Goal: Transaction & Acquisition: Purchase product/service

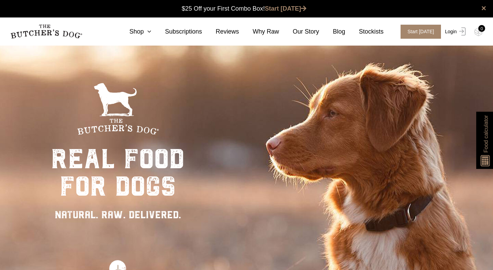
click at [453, 33] on link "Login" at bounding box center [454, 32] width 22 height 14
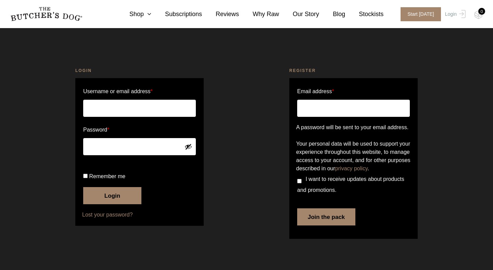
scroll to position [4, 0]
click at [125, 100] on input "Username or email address *" at bounding box center [139, 108] width 113 height 17
type input "yselvi@gmail.com"
click at [115, 204] on button "Login" at bounding box center [112, 195] width 58 height 17
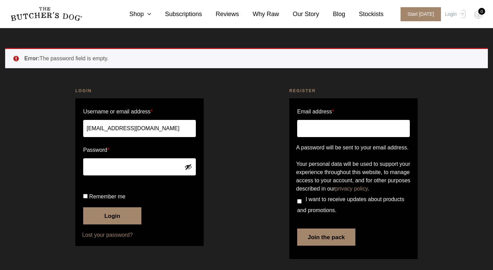
scroll to position [23, 0]
click at [113, 239] on link "Lost your password?" at bounding box center [139, 235] width 115 height 8
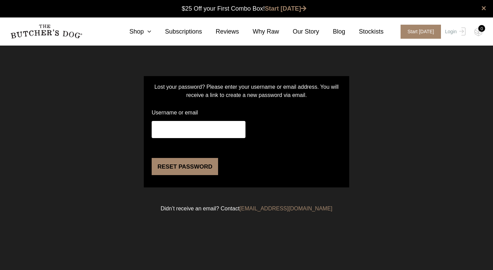
click at [202, 126] on input "Username or email" at bounding box center [199, 129] width 94 height 17
type input "[EMAIL_ADDRESS][DOMAIN_NAME]"
click at [185, 175] on button "Reset password" at bounding box center [185, 166] width 66 height 17
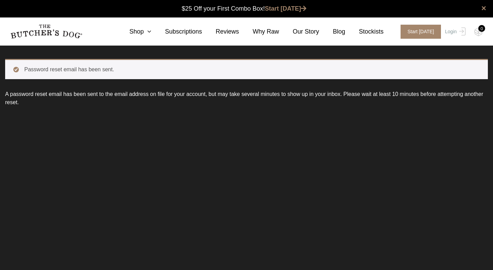
click at [42, 26] on img at bounding box center [46, 31] width 72 height 14
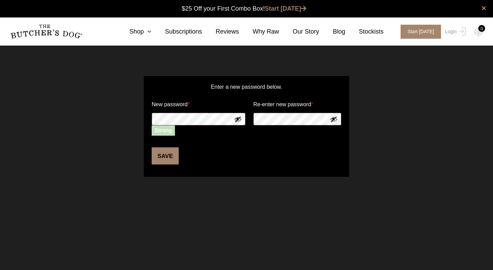
click at [157, 153] on button "Save" at bounding box center [165, 155] width 27 height 17
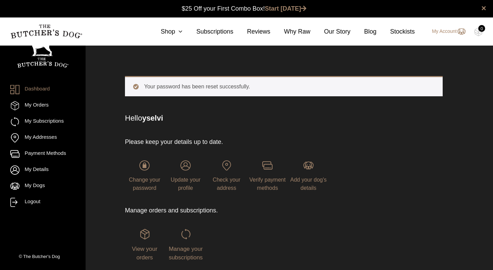
scroll to position [0, 0]
click at [175, 28] on icon at bounding box center [179, 31] width 8 height 6
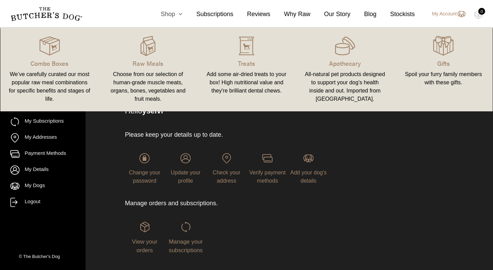
scroll to position [0, 0]
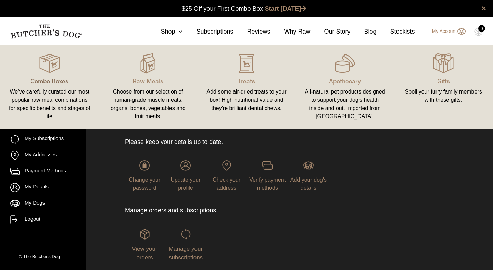
click at [47, 81] on p "Combo Boxes" at bounding box center [50, 80] width 82 height 9
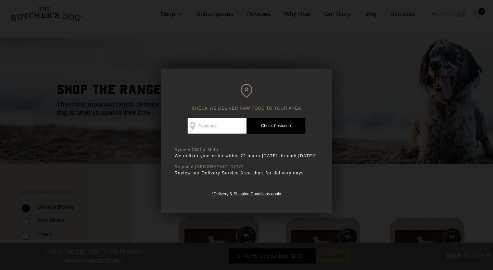
click at [225, 124] on input "Check Availability At" at bounding box center [217, 126] width 59 height 16
type input "2095"
click at [280, 126] on link "Check Postcode" at bounding box center [276, 126] width 59 height 16
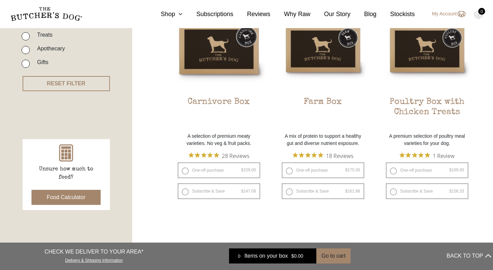
scroll to position [211, 0]
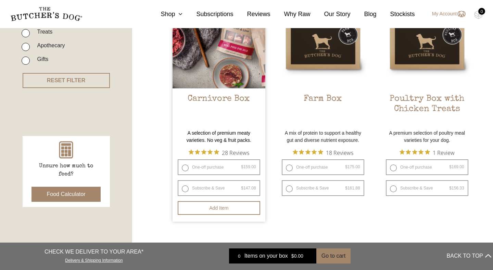
click at [220, 123] on h2 "Carnivore Box" at bounding box center [219, 110] width 93 height 32
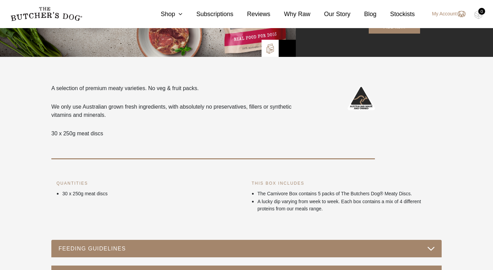
scroll to position [155, 0]
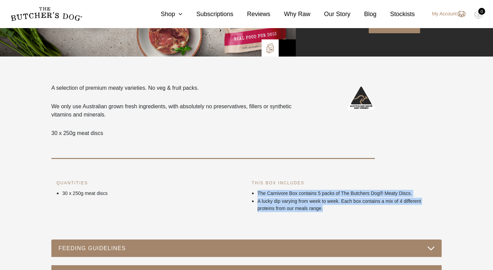
drag, startPoint x: 341, startPoint y: 209, endPoint x: 339, endPoint y: 187, distance: 22.1
click at [339, 187] on div "THIS BOX INCLUDES The Carnivore Box contains 5 packs of The Butchers Dog® Meaty…" at bounding box center [344, 195] width 185 height 33
click at [331, 207] on p "A lucky dip varying from week to week. Each box contains a mix of 4 different p…" at bounding box center [347, 205] width 179 height 14
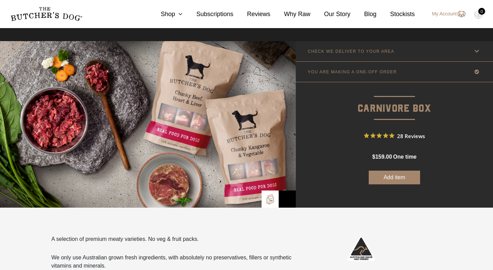
scroll to position [0, 0]
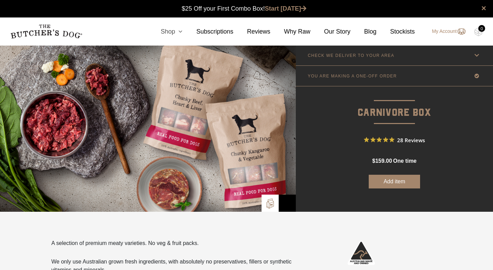
click at [170, 27] on link "Shop" at bounding box center [165, 31] width 36 height 9
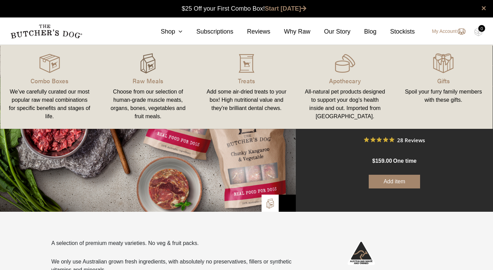
click at [146, 69] on img at bounding box center [148, 63] width 21 height 21
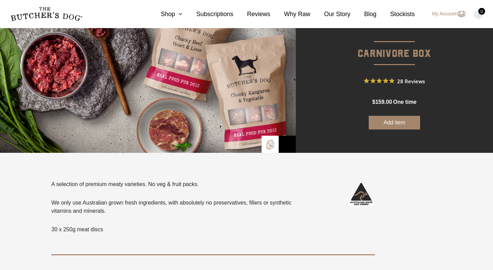
scroll to position [97, 0]
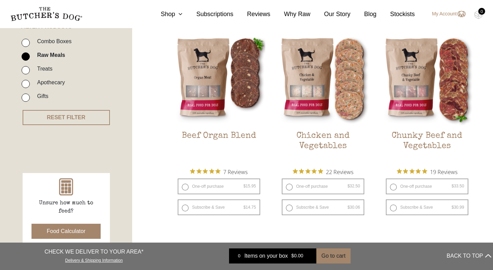
scroll to position [174, 0]
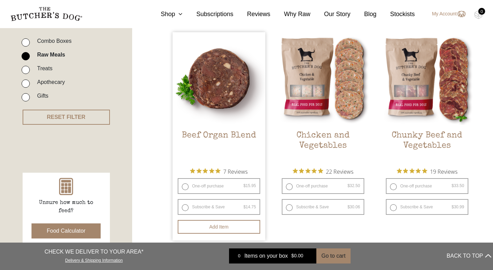
click at [207, 182] on label "One-off purchase $ 15.95 — or subscribe and save 7.5%" at bounding box center [219, 186] width 83 height 16
radio input "true"
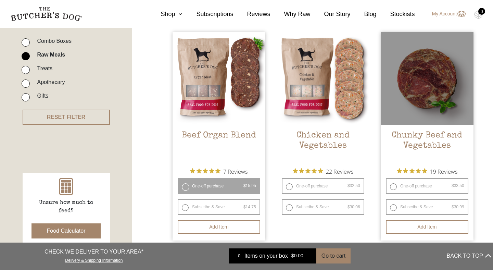
click at [426, 181] on label "One-off purchase $ 33.50 — or subscribe and save 7.5%" at bounding box center [427, 186] width 83 height 16
radio input "true"
radio input "false"
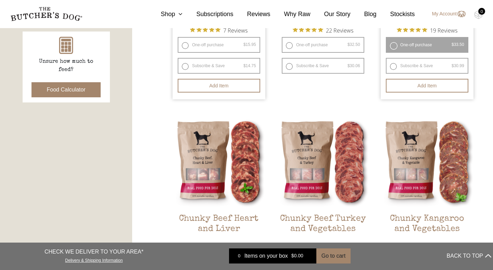
scroll to position [317, 0]
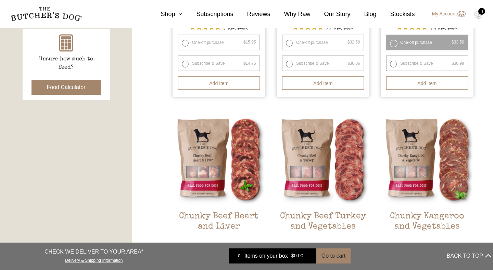
click at [320, 40] on label "One-off purchase $ 32.50 — or subscribe and save 7.5%" at bounding box center [323, 43] width 83 height 16
radio input "true"
radio input "false"
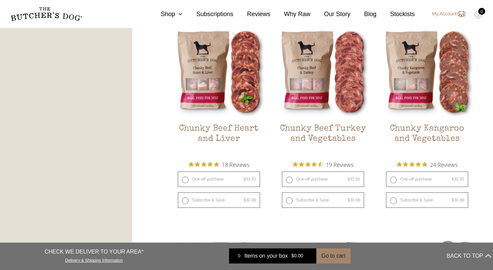
scroll to position [411, 0]
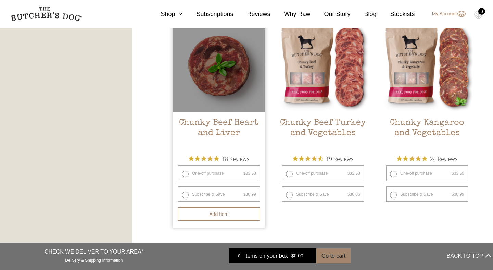
click at [219, 173] on label "One-off purchase $ 33.50 — or subscribe and save 7.5%" at bounding box center [219, 173] width 83 height 16
radio input "true"
radio input "false"
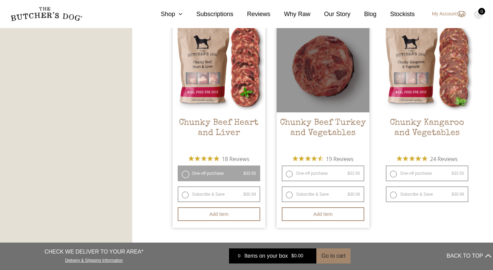
click at [320, 173] on label "One-off purchase $ 32.50 — or subscribe and save 7.5%" at bounding box center [323, 173] width 83 height 16
radio input "true"
radio input "false"
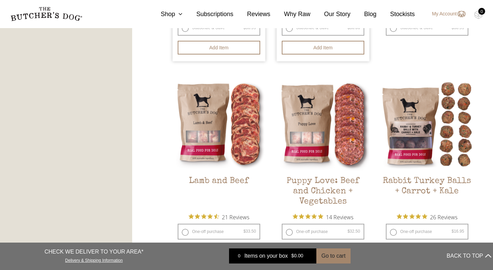
scroll to position [582, 0]
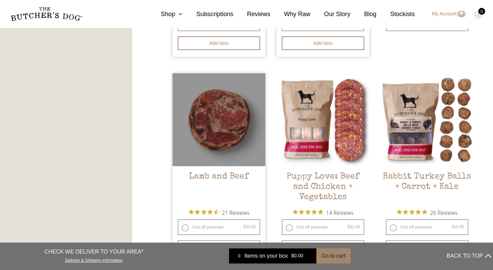
click at [215, 226] on label "One-off purchase $ 33.50 — or subscribe and save 7.5%" at bounding box center [219, 227] width 83 height 16
radio input "true"
radio input "false"
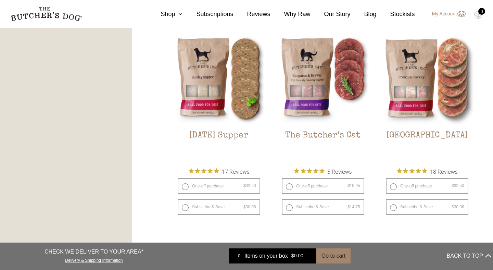
scroll to position [848, 0]
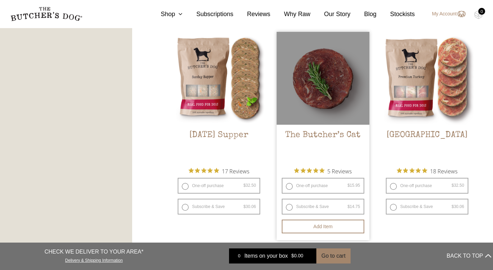
click at [332, 184] on label "One-off purchase $ 15.95 — or subscribe and save 7.5%" at bounding box center [323, 186] width 83 height 16
radio input "true"
radio input "false"
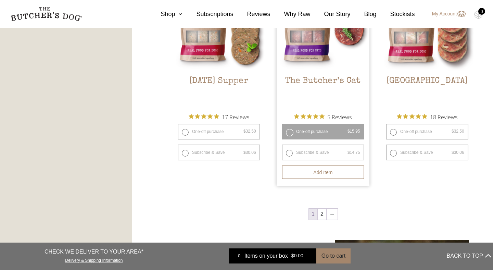
scroll to position [906, 0]
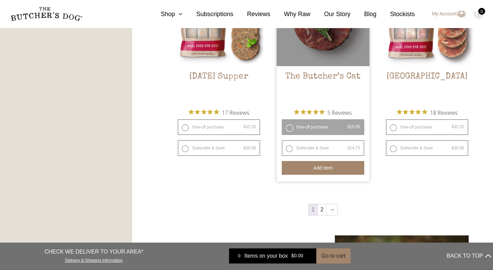
click at [308, 170] on button "Add item" at bounding box center [323, 168] width 83 height 14
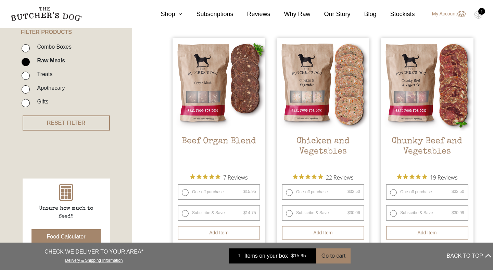
scroll to position [170, 0]
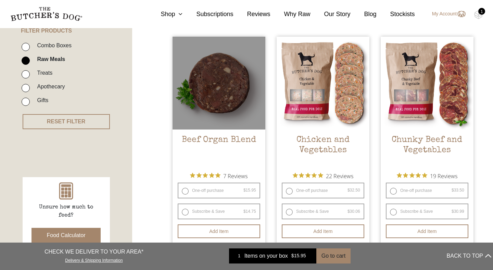
click at [226, 192] on label "One-off purchase $ 15.95 — or subscribe and save 7.5%" at bounding box center [219, 191] width 83 height 16
radio input "true"
radio input "false"
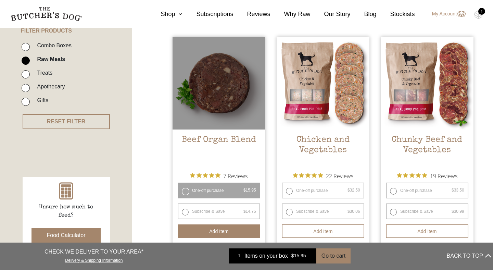
click at [219, 232] on button "Add item" at bounding box center [219, 231] width 83 height 14
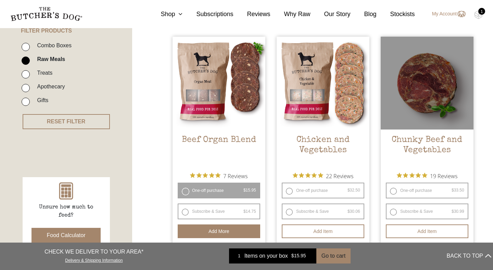
click at [407, 184] on label "One-off purchase $ 33.50 — or subscribe and save 7.5%" at bounding box center [427, 191] width 83 height 16
radio input "true"
radio input "false"
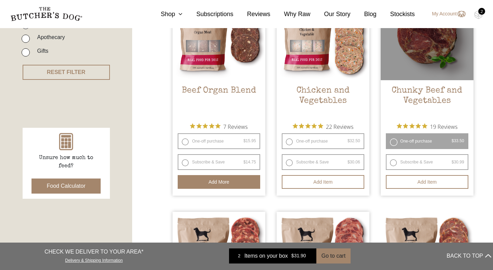
scroll to position [219, 0]
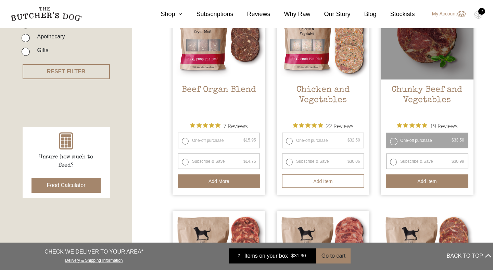
click at [410, 182] on button "Add item" at bounding box center [427, 181] width 83 height 14
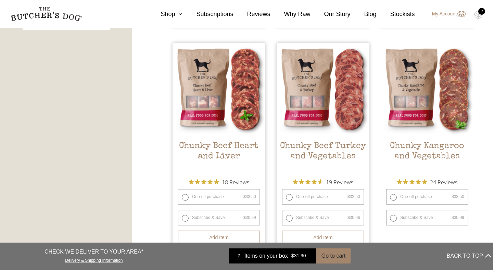
scroll to position [400, 0]
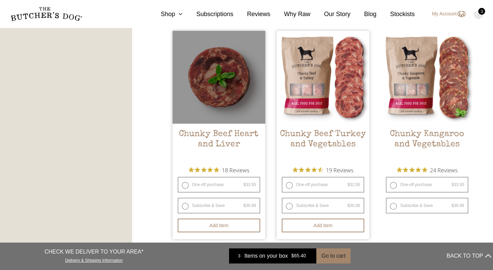
click at [232, 185] on label "One-off purchase $ 33.50 — or subscribe and save 7.5%" at bounding box center [219, 185] width 83 height 16
radio input "true"
radio input "false"
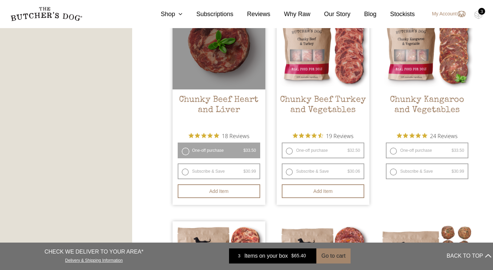
scroll to position [434, 0]
click at [223, 193] on button "Add item" at bounding box center [219, 191] width 83 height 14
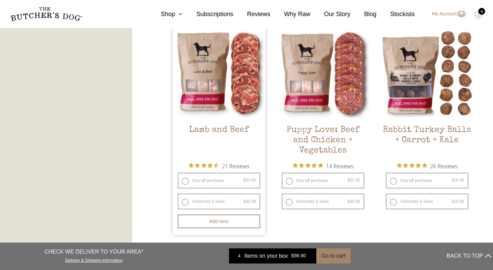
scroll to position [645, 0]
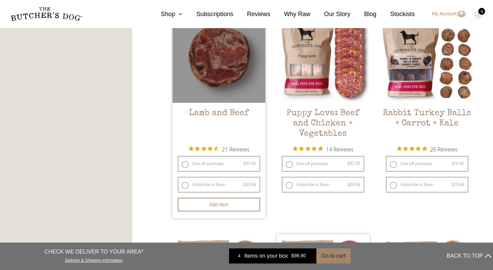
click at [213, 168] on label "One-off purchase $ 33.50 — or subscribe and save 7.5%" at bounding box center [219, 164] width 83 height 16
radio input "true"
radio input "false"
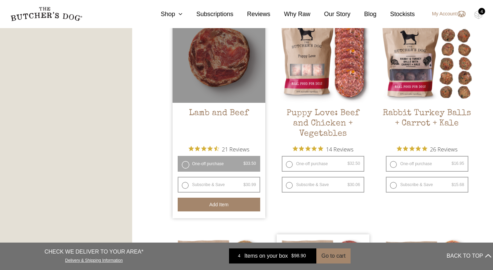
click at [209, 207] on button "Add item" at bounding box center [219, 205] width 83 height 14
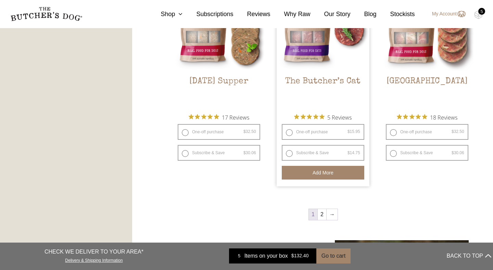
scroll to position [946, 0]
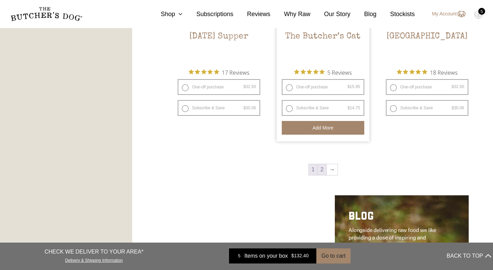
click at [320, 168] on link "2" at bounding box center [322, 169] width 9 height 11
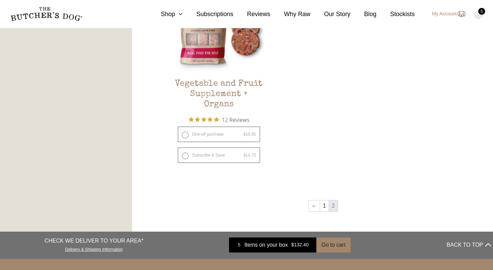
scroll to position [442, 0]
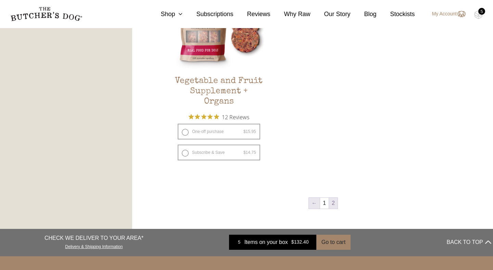
click at [317, 204] on link "←" at bounding box center [314, 203] width 11 height 11
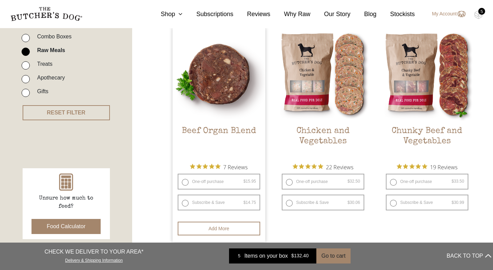
scroll to position [181, 0]
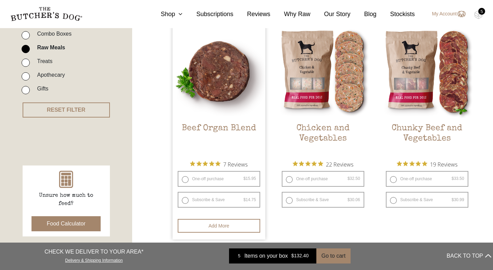
click at [211, 180] on label "One-off purchase $ 15.95 — or subscribe and save 7.5%" at bounding box center [219, 179] width 83 height 16
radio input "true"
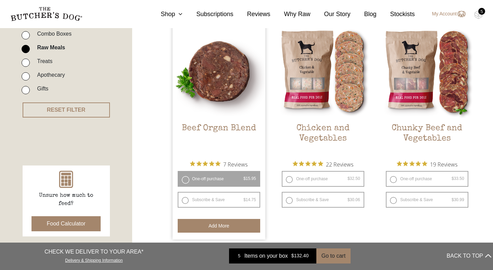
click at [215, 223] on button "Add more" at bounding box center [219, 226] width 83 height 14
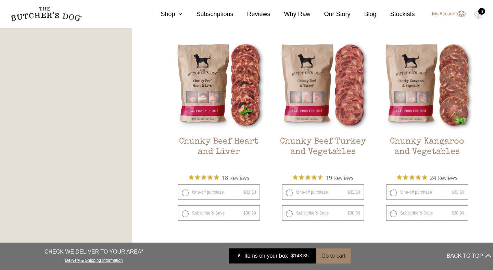
scroll to position [407, 0]
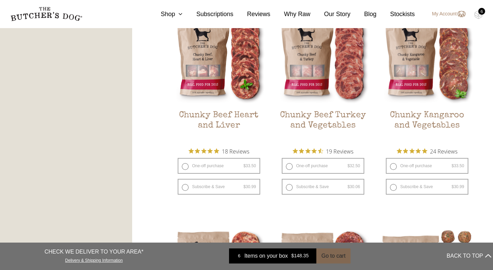
click at [343, 258] on button "Go to cart" at bounding box center [333, 255] width 34 height 15
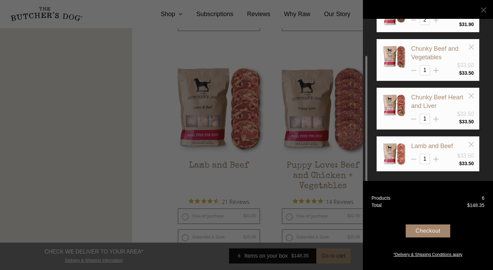
scroll to position [572, 0]
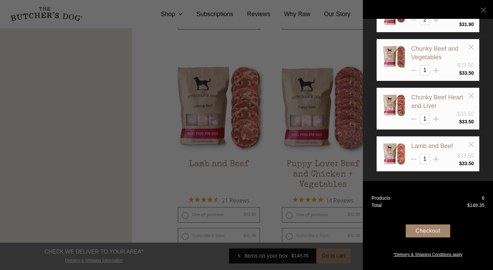
click at [435, 232] on div "Checkout" at bounding box center [428, 230] width 45 height 13
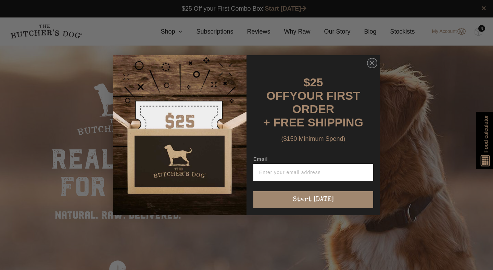
scroll to position [0, 0]
